Goal: Find specific page/section: Find specific page/section

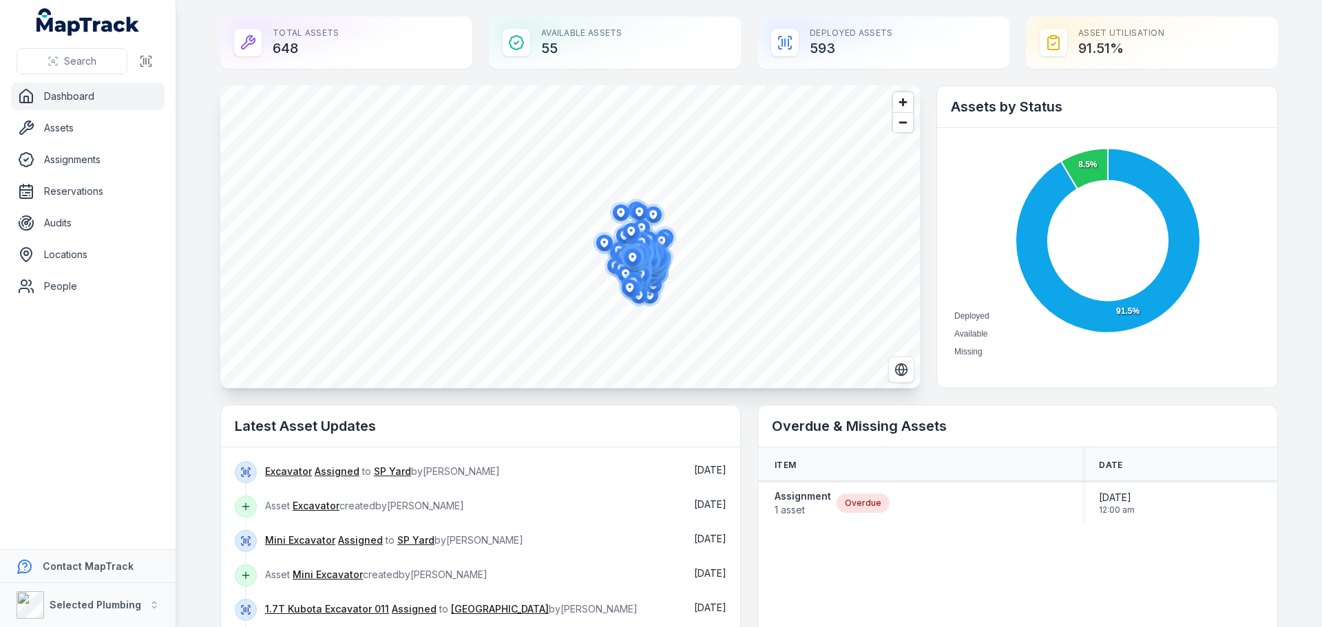
click at [67, 94] on link "Dashboard" at bounding box center [88, 97] width 154 height 28
click at [64, 135] on link "Assets" at bounding box center [88, 128] width 154 height 28
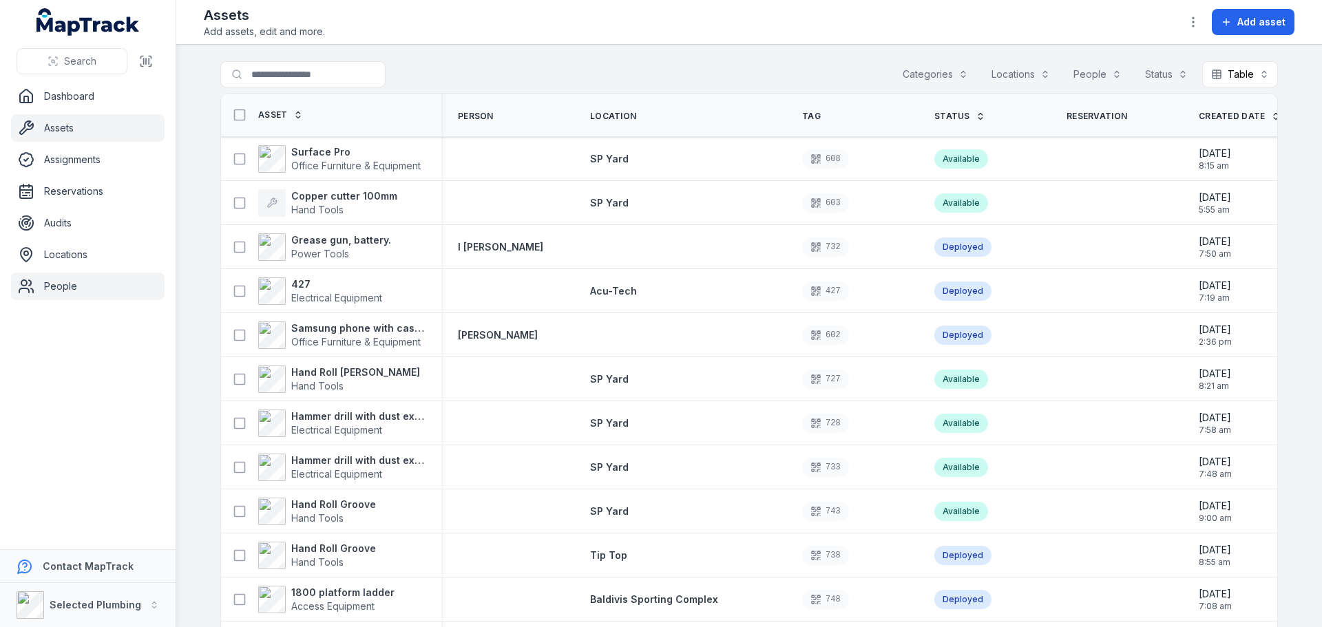
click at [61, 284] on link "People" at bounding box center [88, 287] width 154 height 28
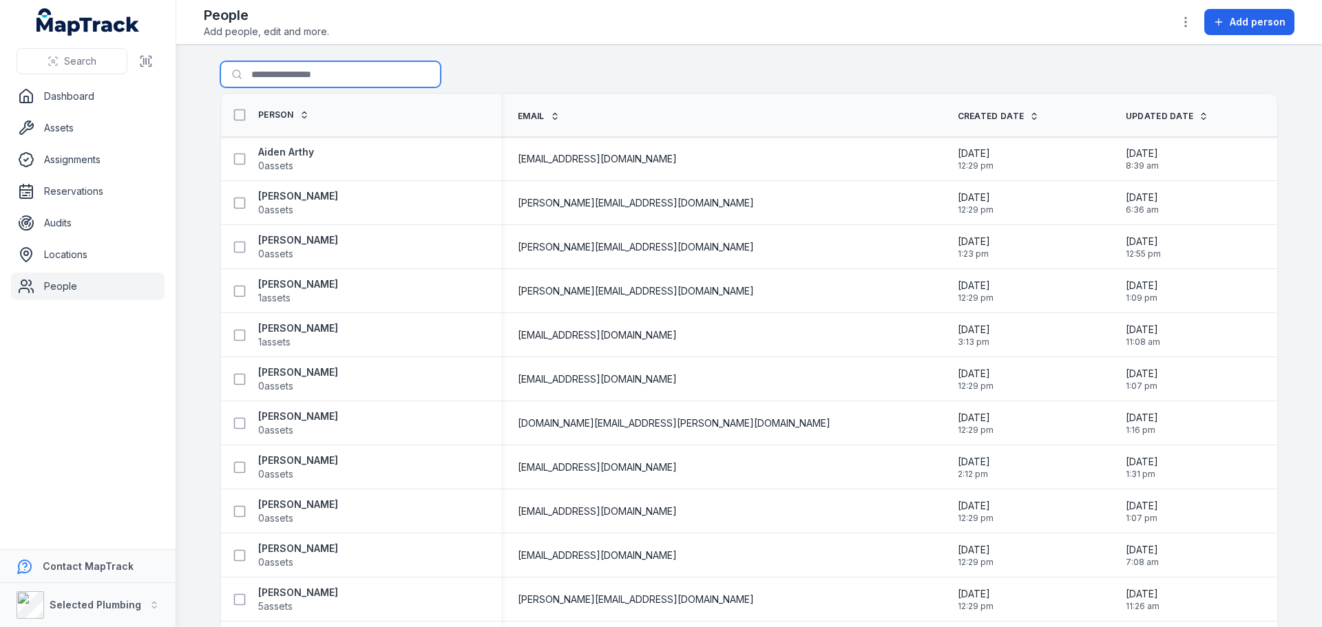
click at [283, 78] on input "Search for people" at bounding box center [330, 74] width 220 height 26
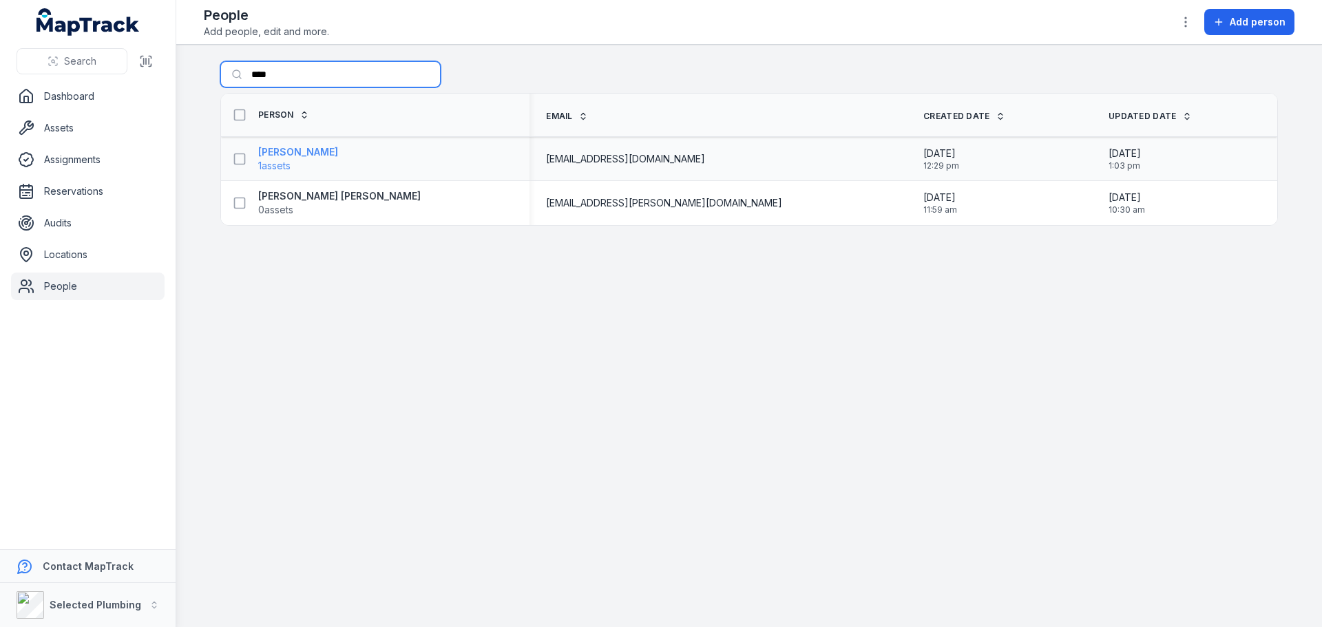
type input "****"
click at [312, 154] on strong "[PERSON_NAME]" at bounding box center [298, 152] width 80 height 14
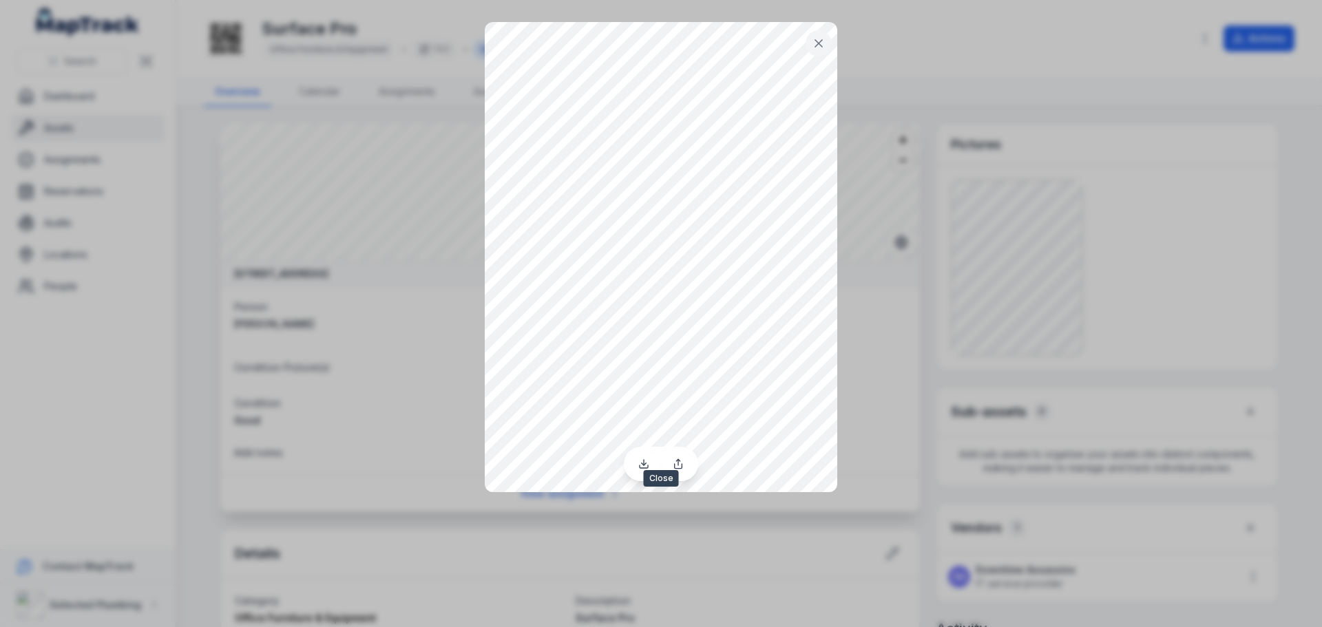
click at [824, 41] on icon at bounding box center [819, 43] width 14 height 14
click at [821, 45] on icon at bounding box center [819, 43] width 14 height 14
